Goal: Task Accomplishment & Management: Complete application form

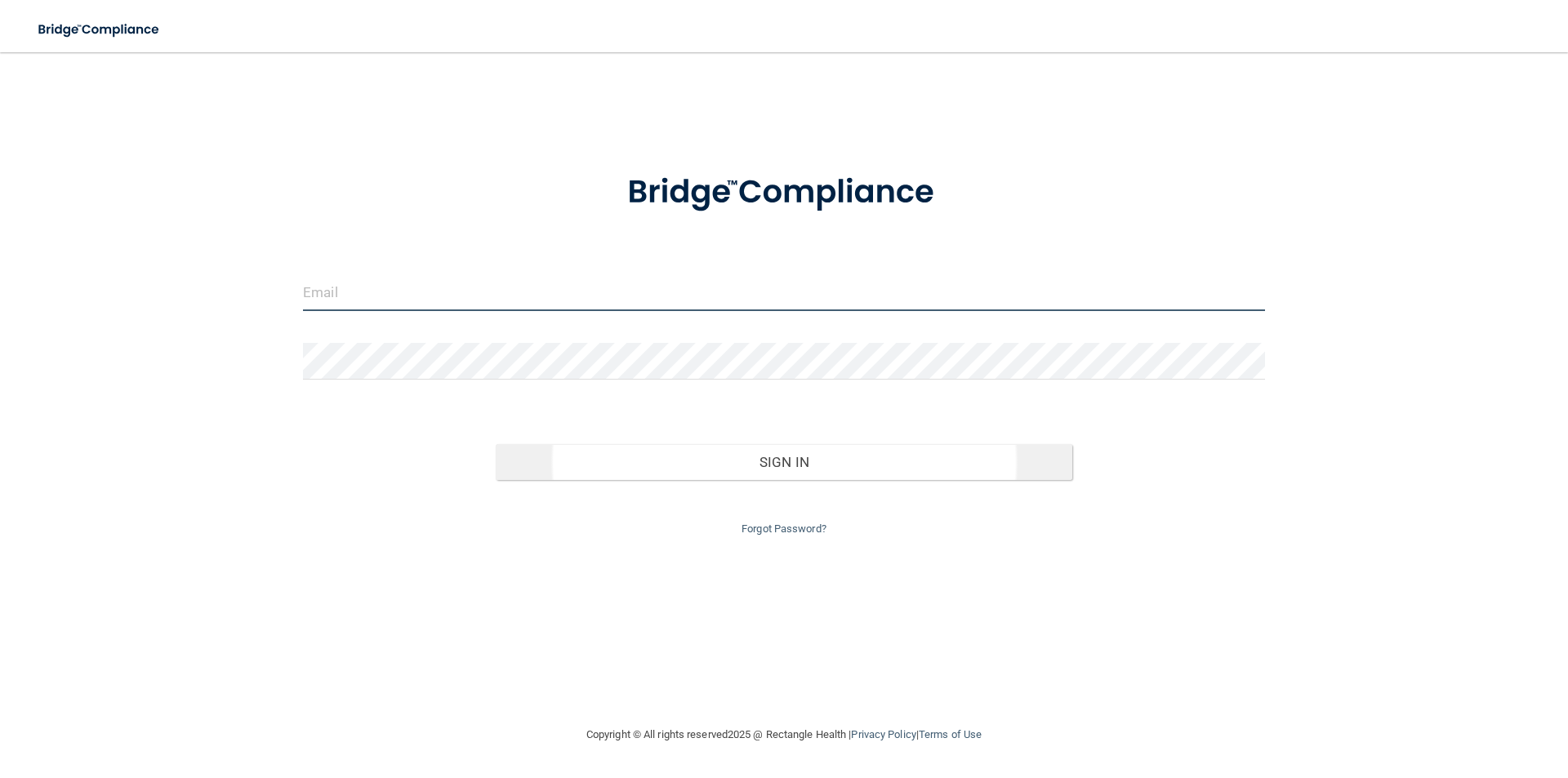
type input "[EMAIL_ADDRESS][DOMAIN_NAME]"
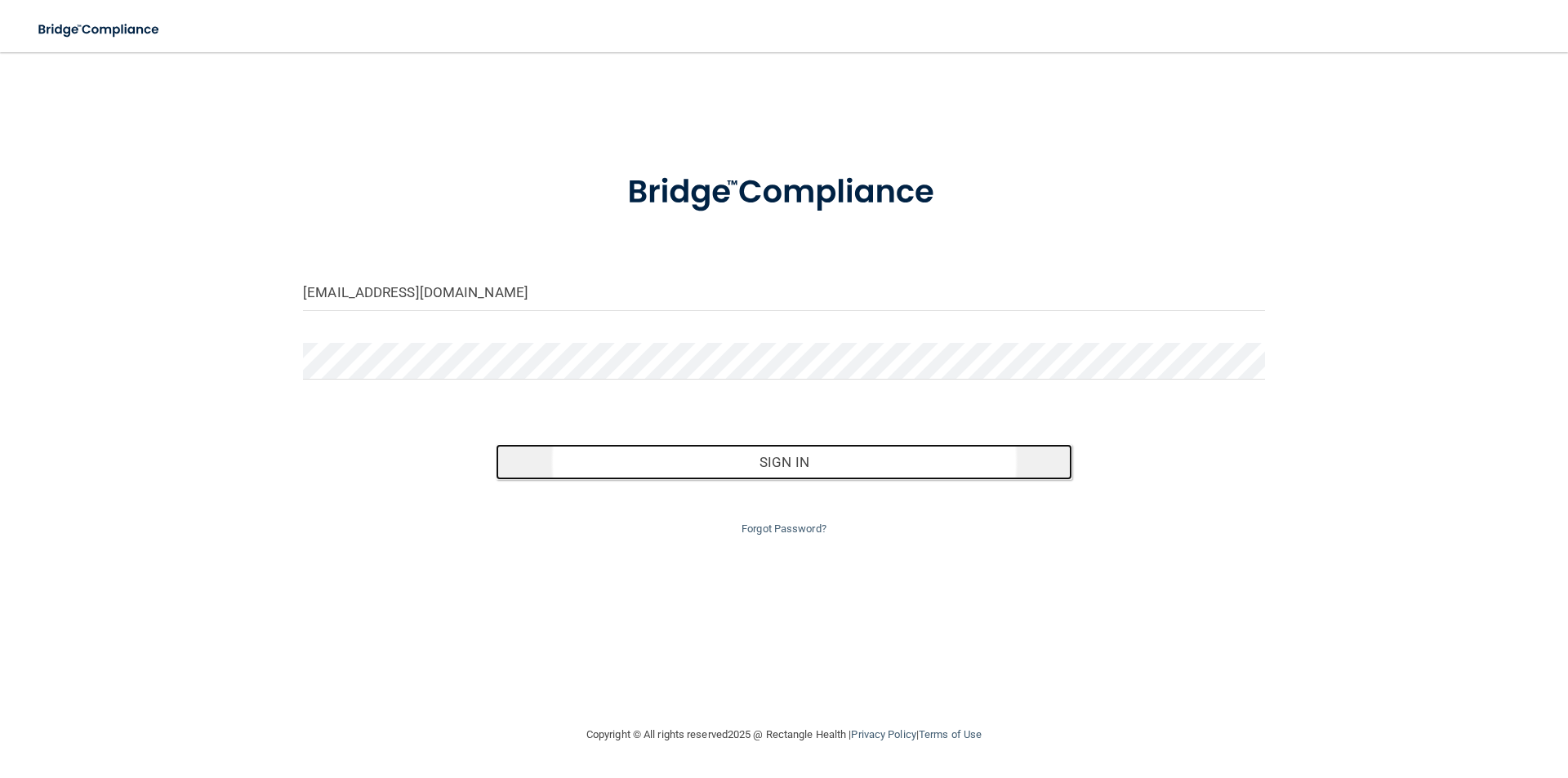
click at [761, 459] on button "Sign In" at bounding box center [784, 461] width 577 height 36
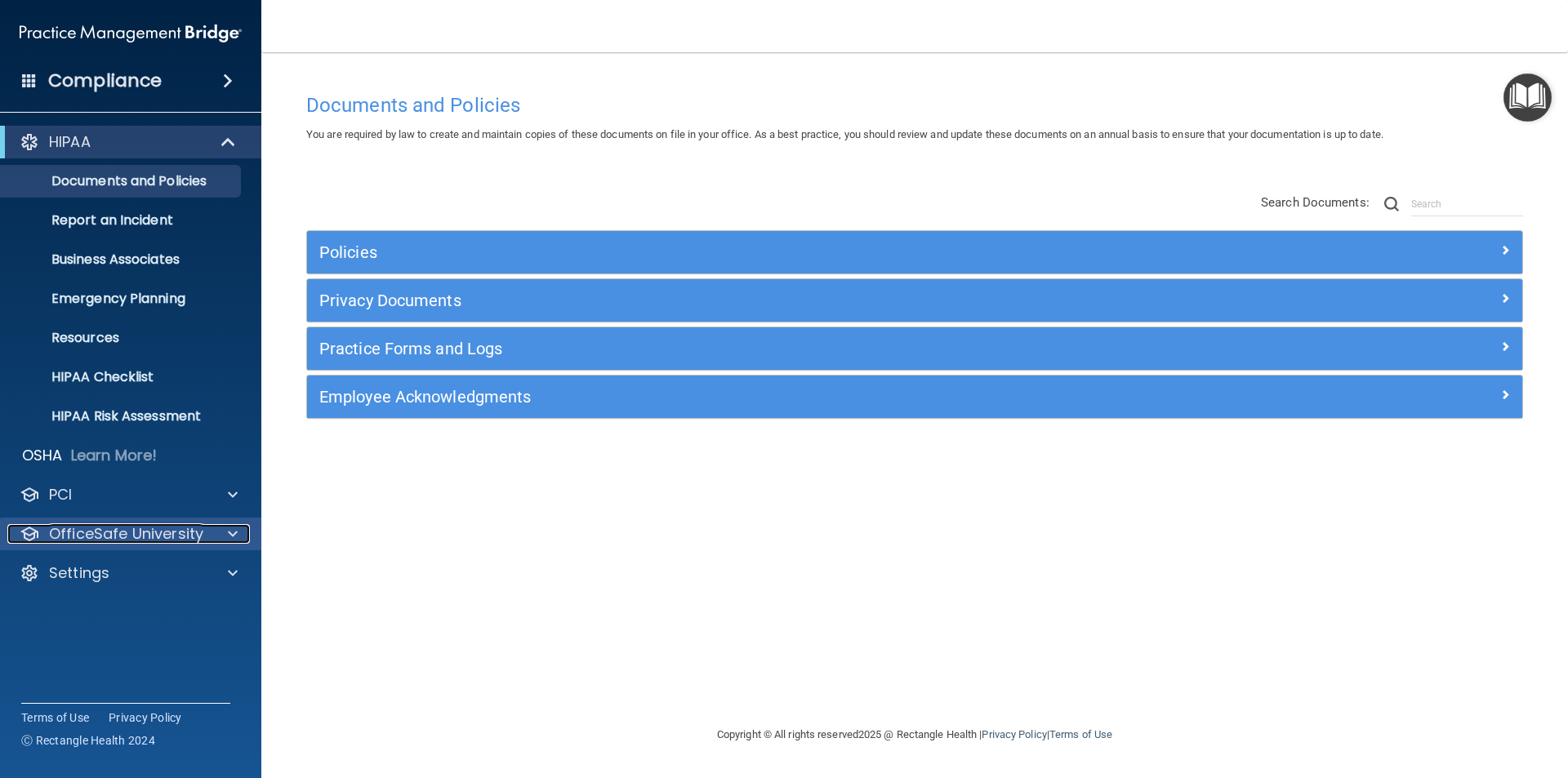
click at [228, 534] on div at bounding box center [230, 533] width 41 height 19
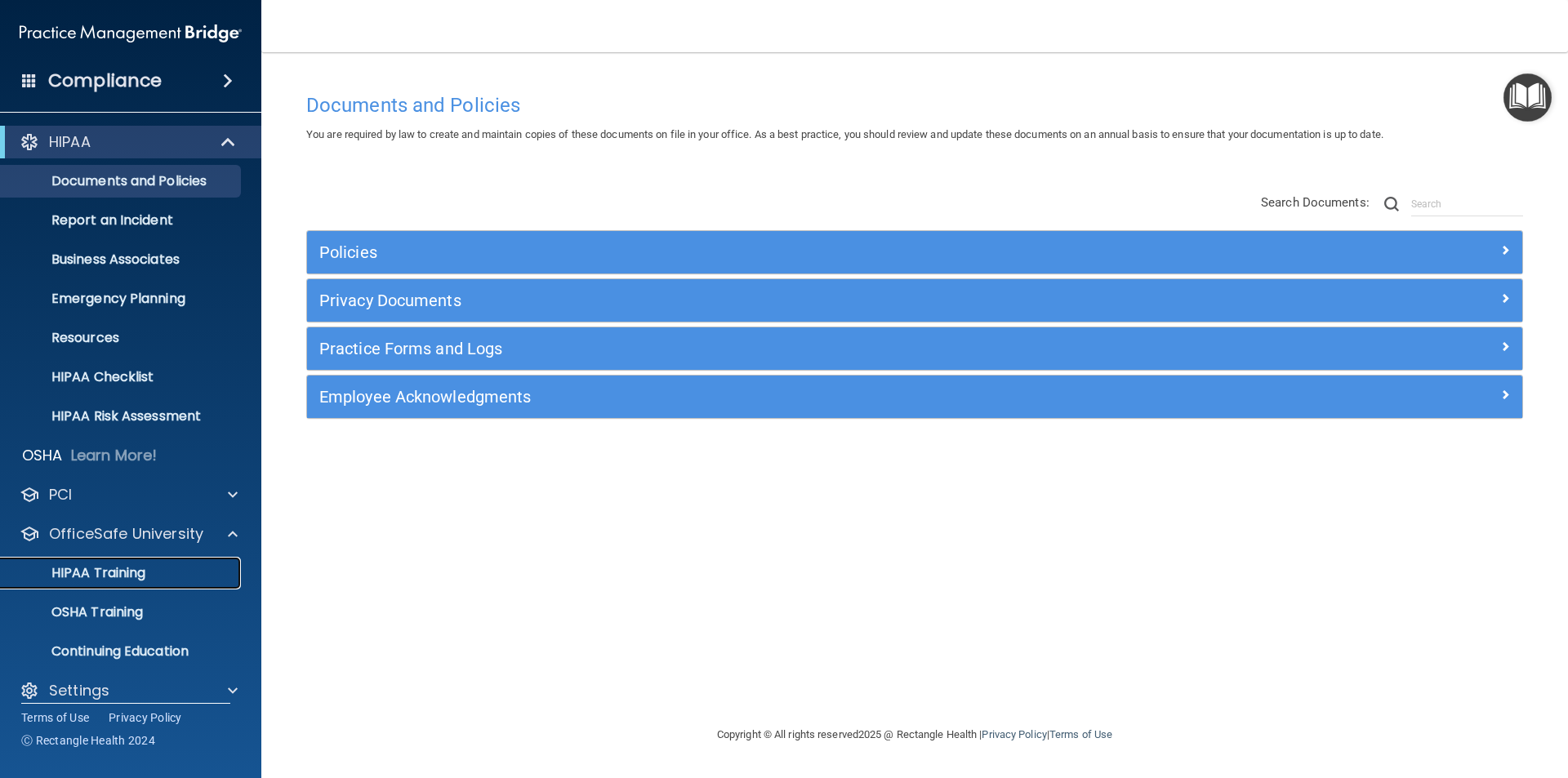
click at [131, 569] on p "HIPAA Training" at bounding box center [78, 573] width 135 height 17
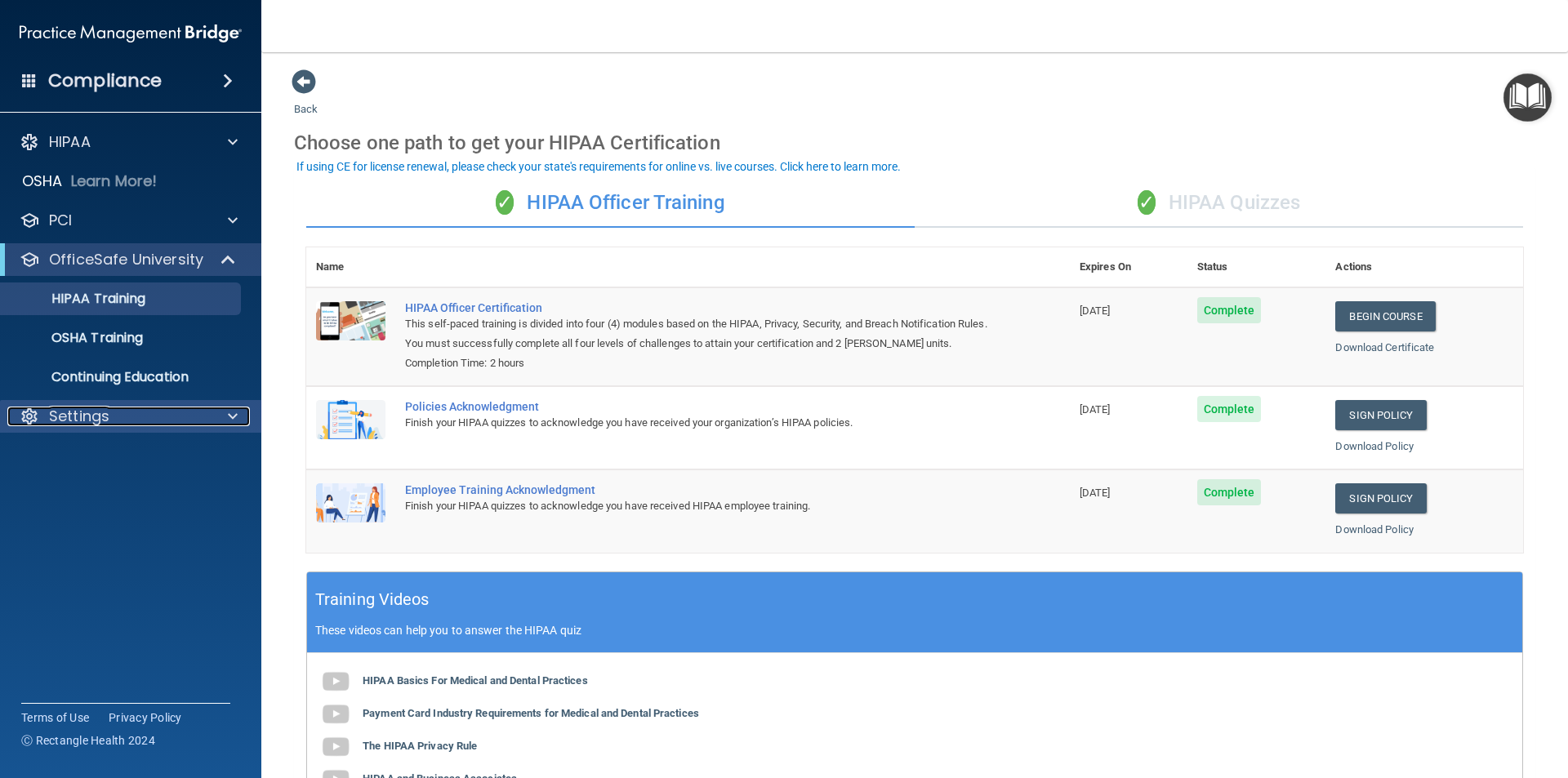
click at [93, 424] on p "Settings" at bounding box center [78, 415] width 60 height 19
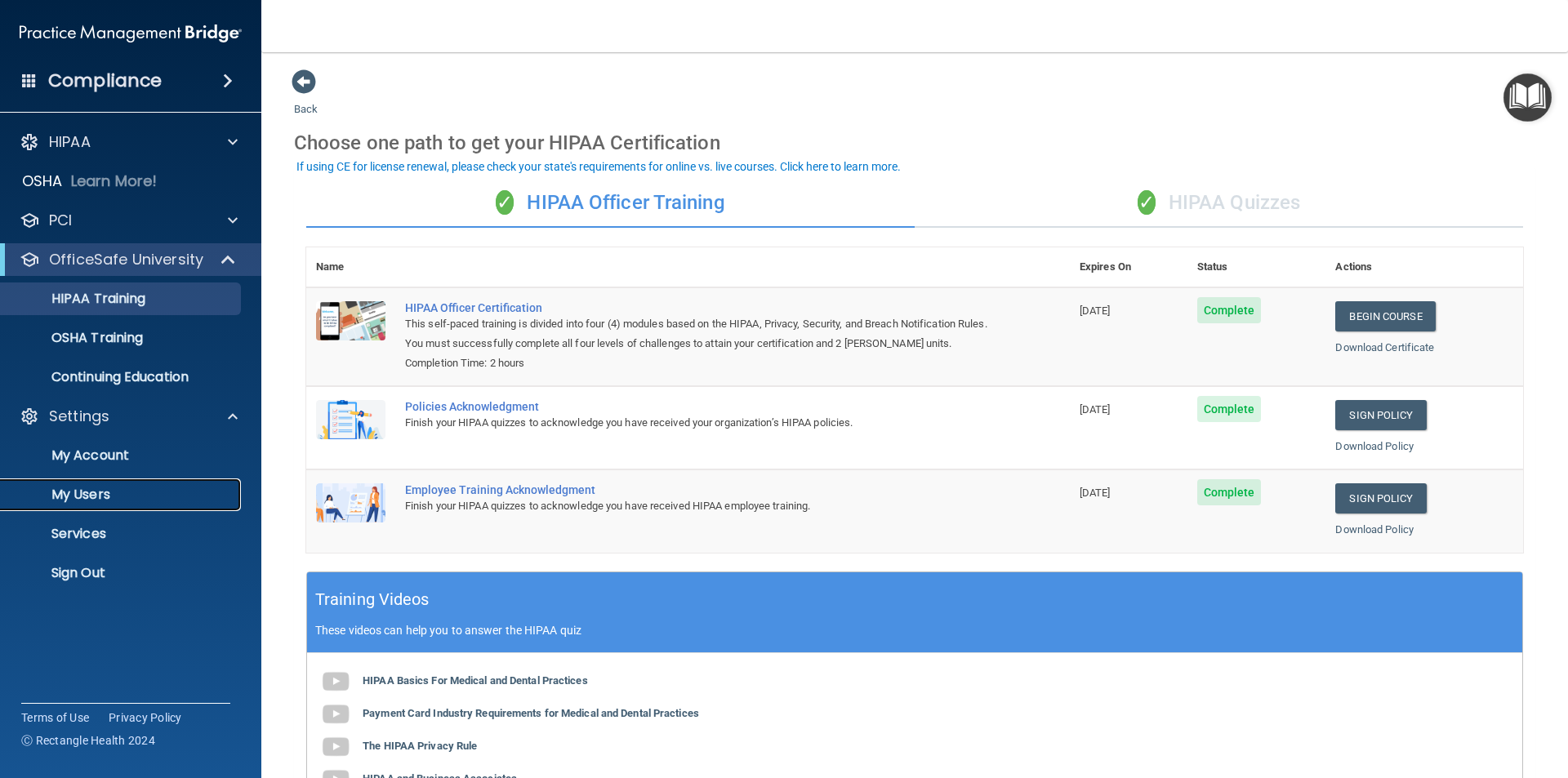
click at [89, 498] on p "My Users" at bounding box center [121, 495] width 223 height 17
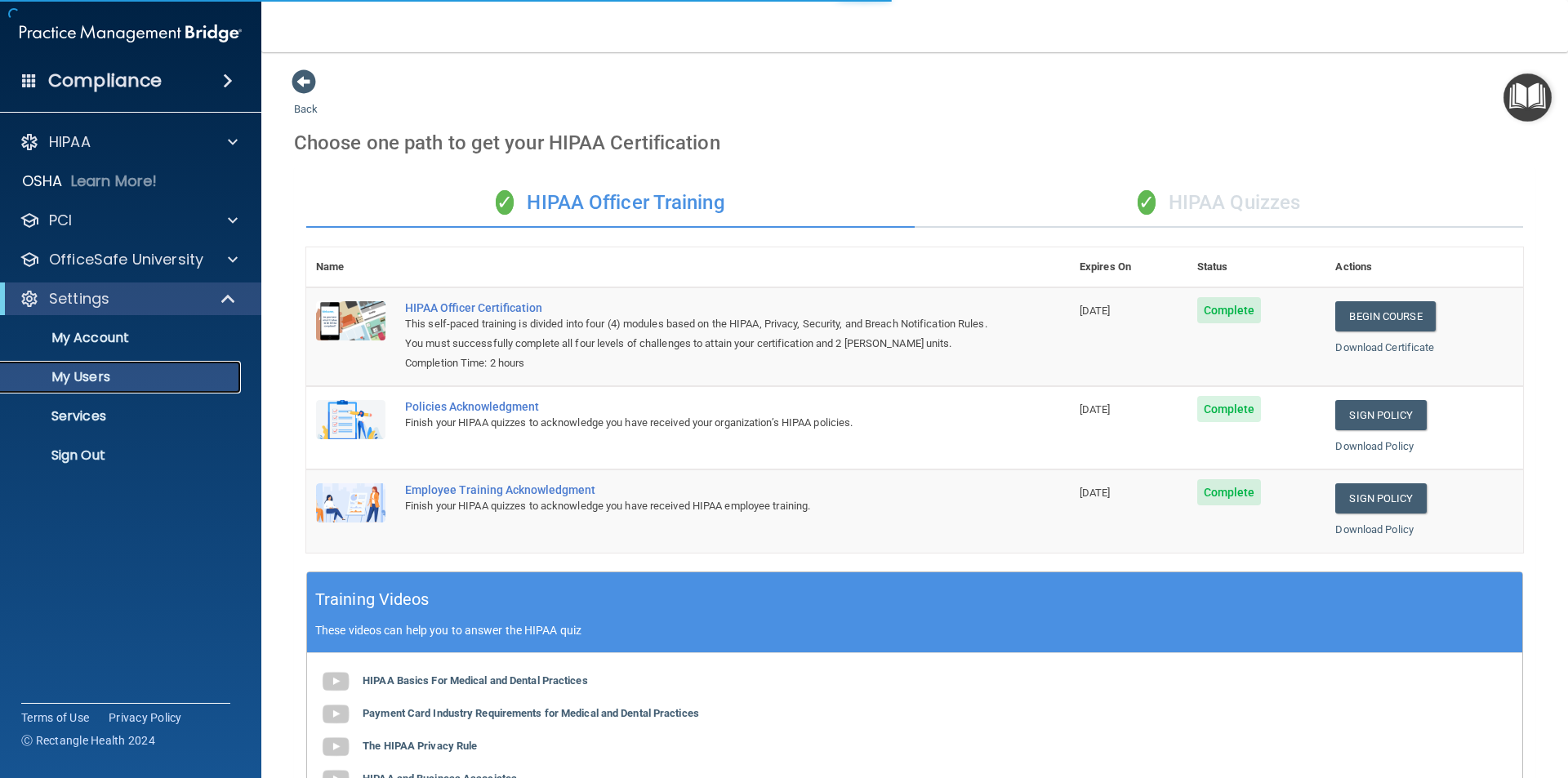
select select "20"
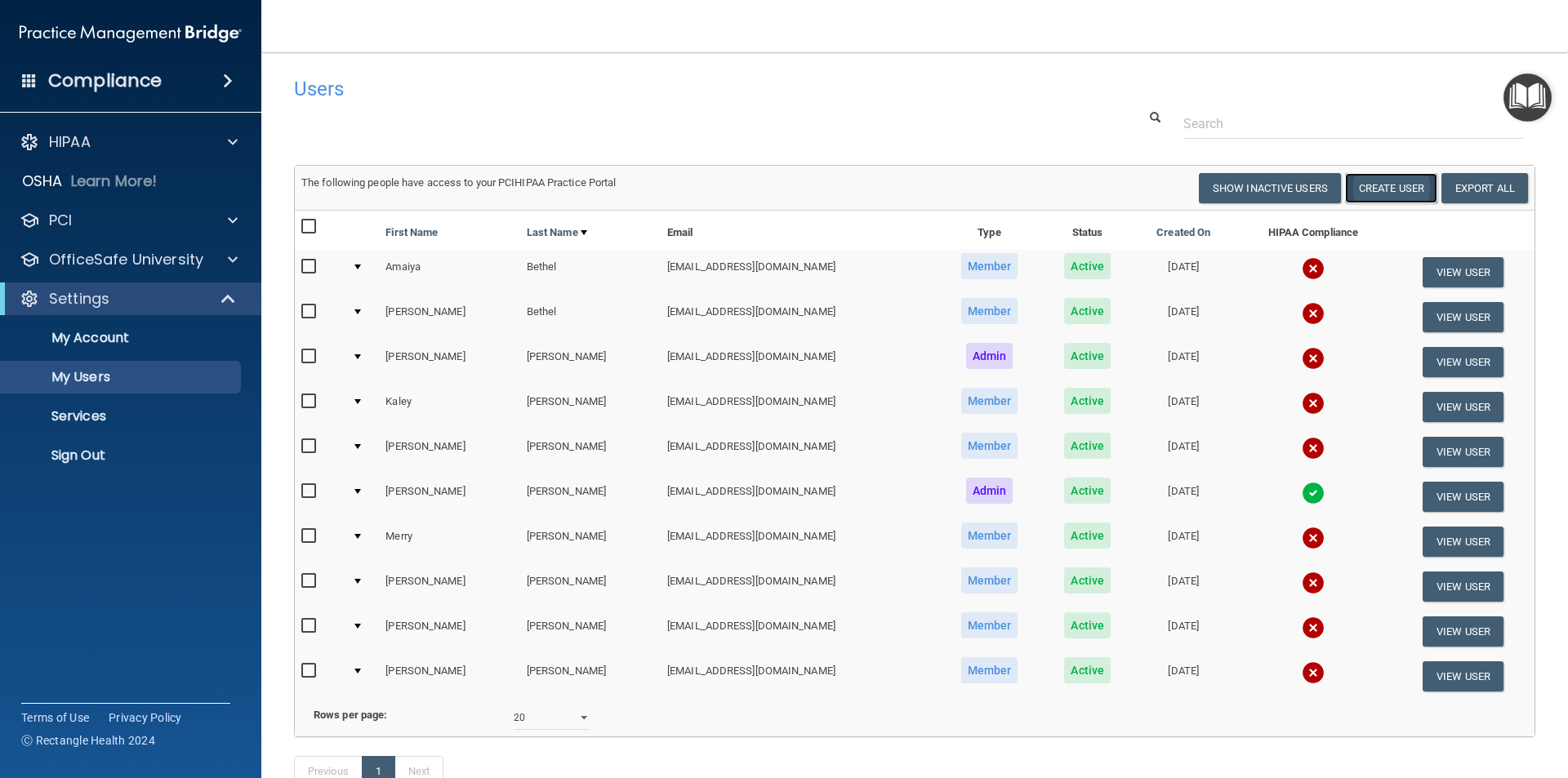
click at [1369, 189] on button "Create User" at bounding box center [1392, 188] width 92 height 30
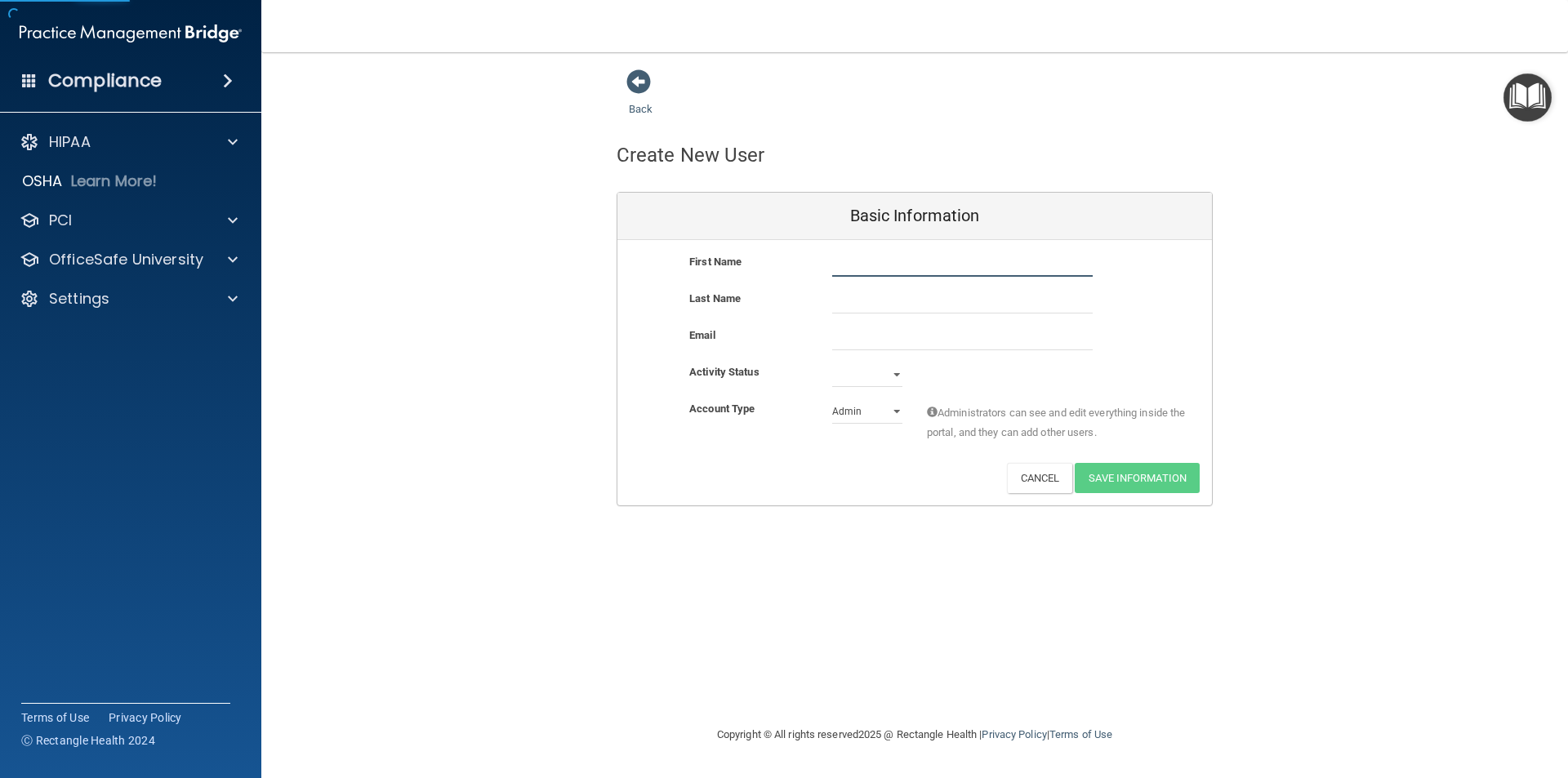
click at [949, 272] on input "text" at bounding box center [962, 264] width 260 height 25
click at [866, 268] on input "text" at bounding box center [962, 264] width 260 height 25
type input "[PERSON_NAME]"
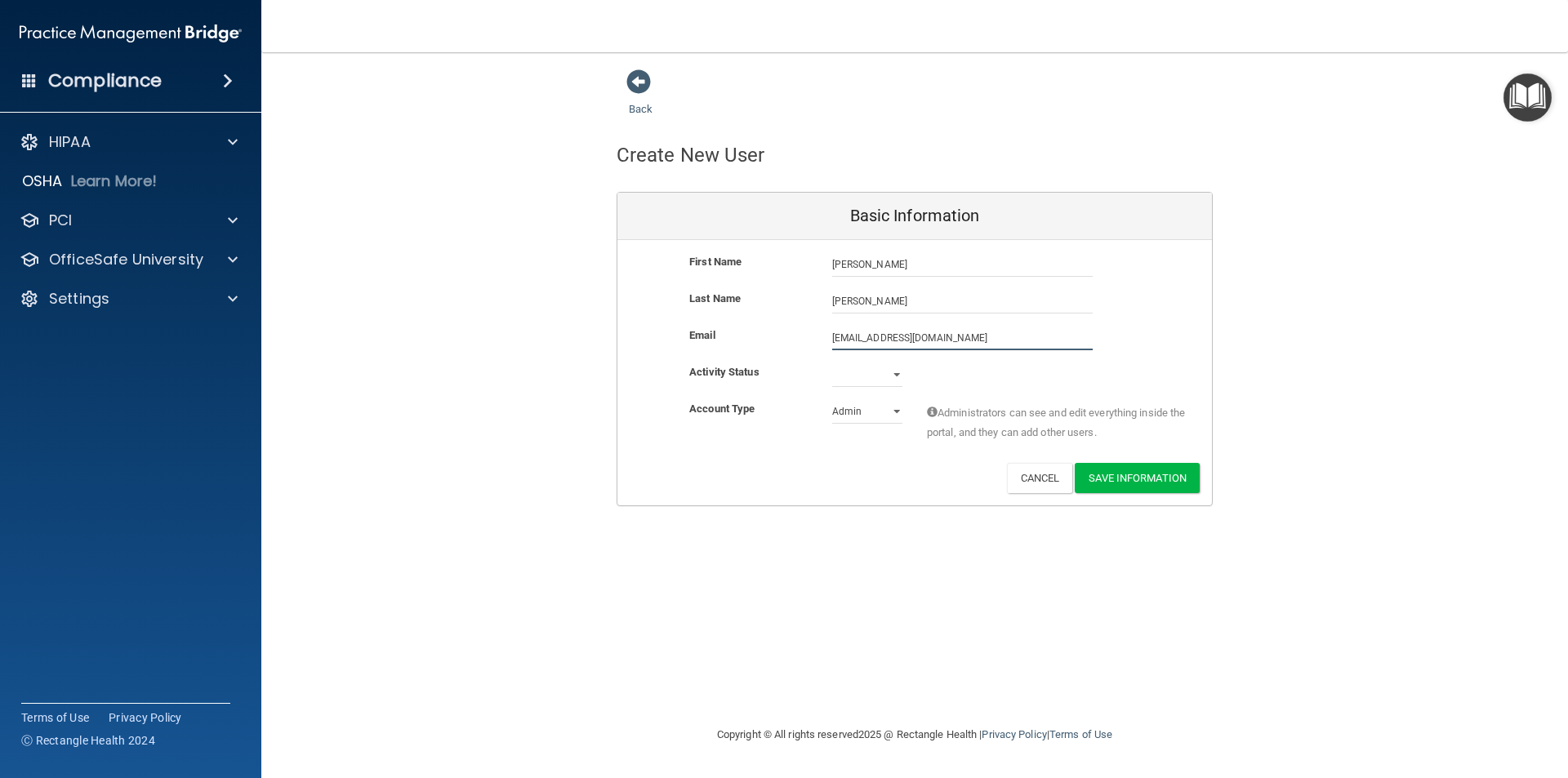
type input "[EMAIL_ADDRESS][DOMAIN_NAME]"
click at [838, 556] on div "Back Create New User Basic Information First Name [PERSON_NAME] [PERSON_NAME] L…" at bounding box center [914, 388] width 1241 height 640
click at [887, 377] on select "Active Inactive" at bounding box center [867, 375] width 70 height 25
select select "active"
click at [832, 363] on select "Active Inactive" at bounding box center [867, 375] width 70 height 25
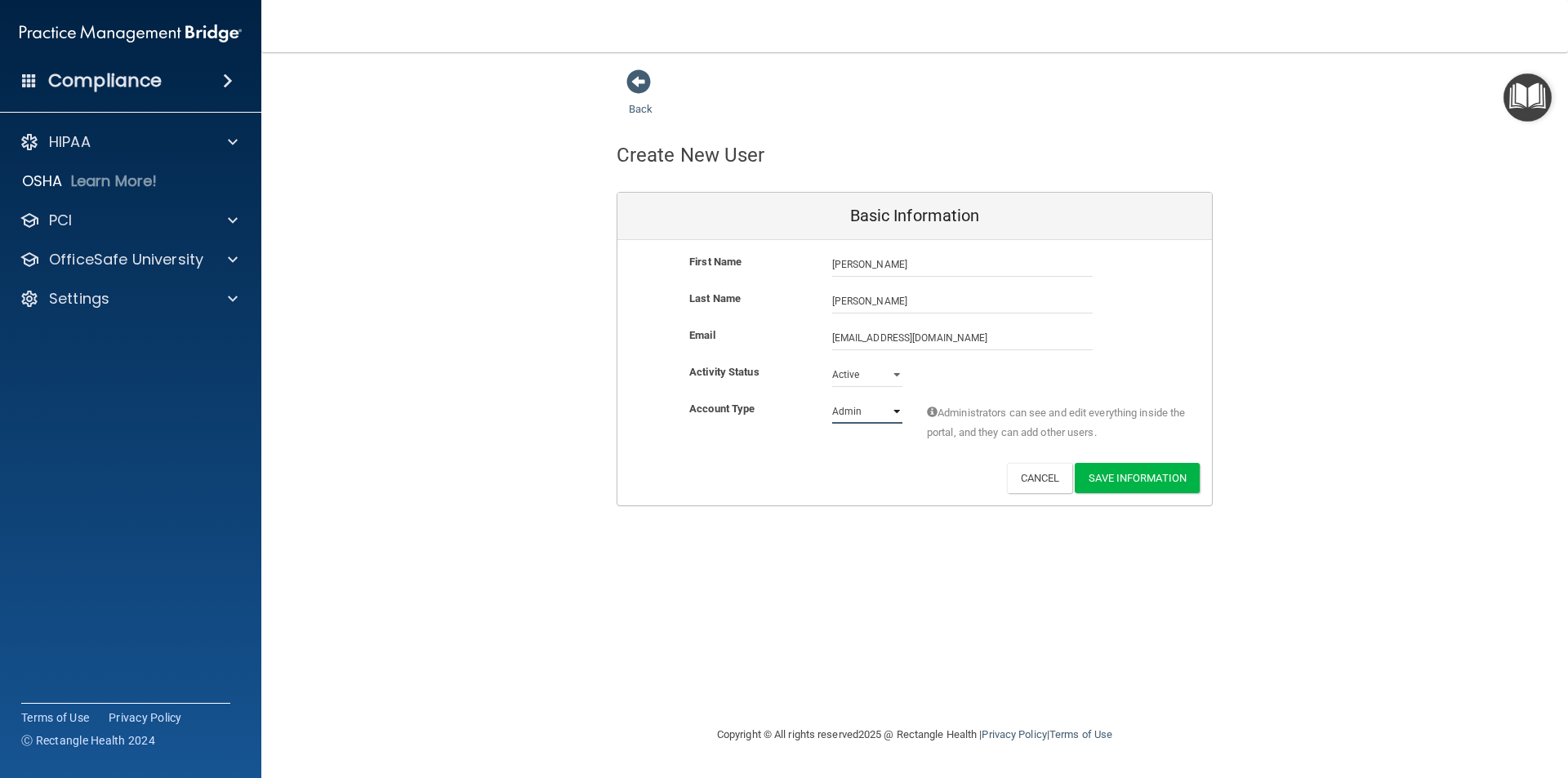
click at [865, 415] on select "Admin Member" at bounding box center [867, 412] width 70 height 25
select select "practice_member"
click at [832, 400] on select "Admin Member" at bounding box center [867, 412] width 70 height 25
click at [1142, 470] on button "Save Information" at bounding box center [1137, 478] width 125 height 30
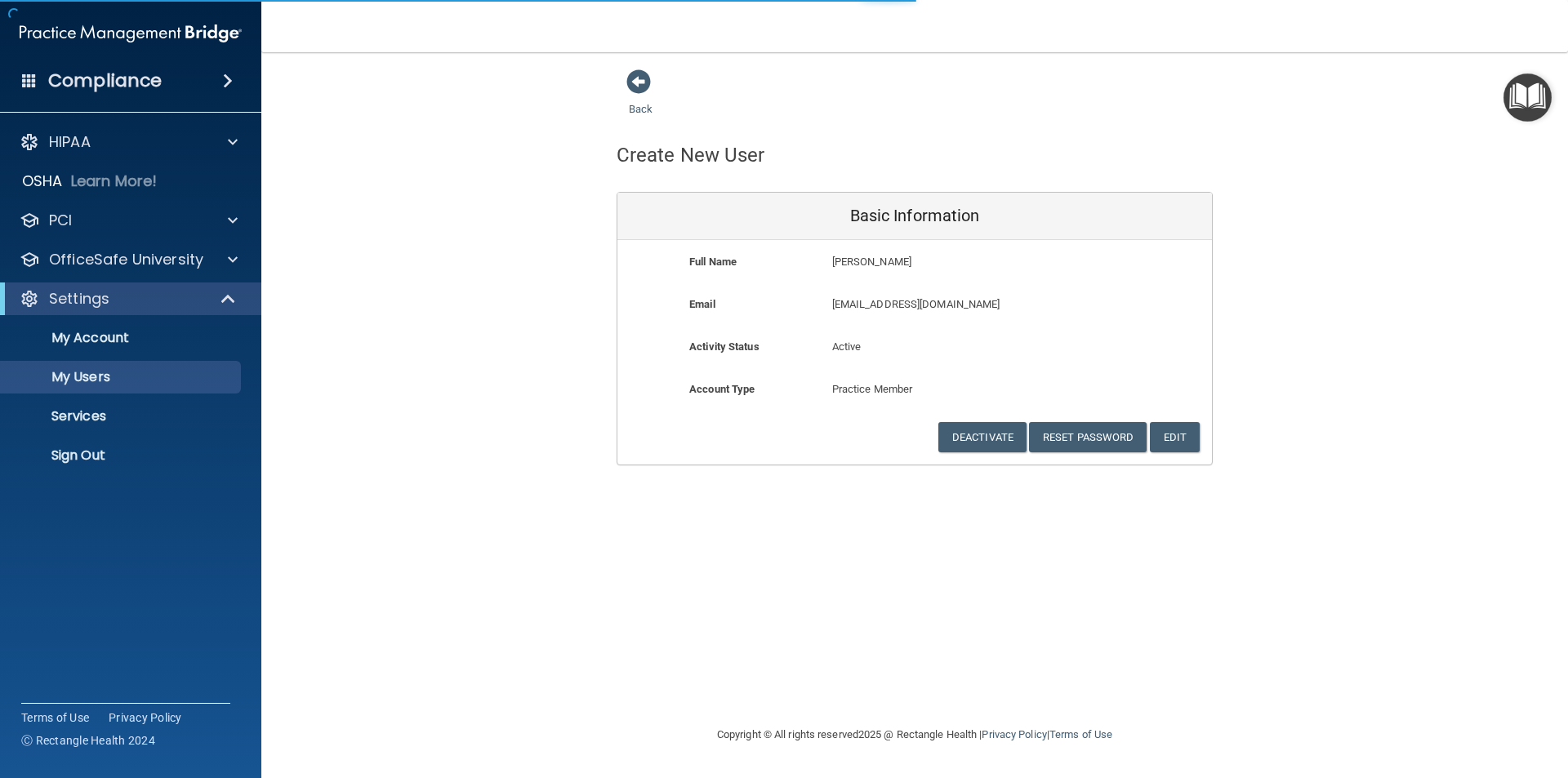
select select "20"
